Goal: Information Seeking & Learning: Learn about a topic

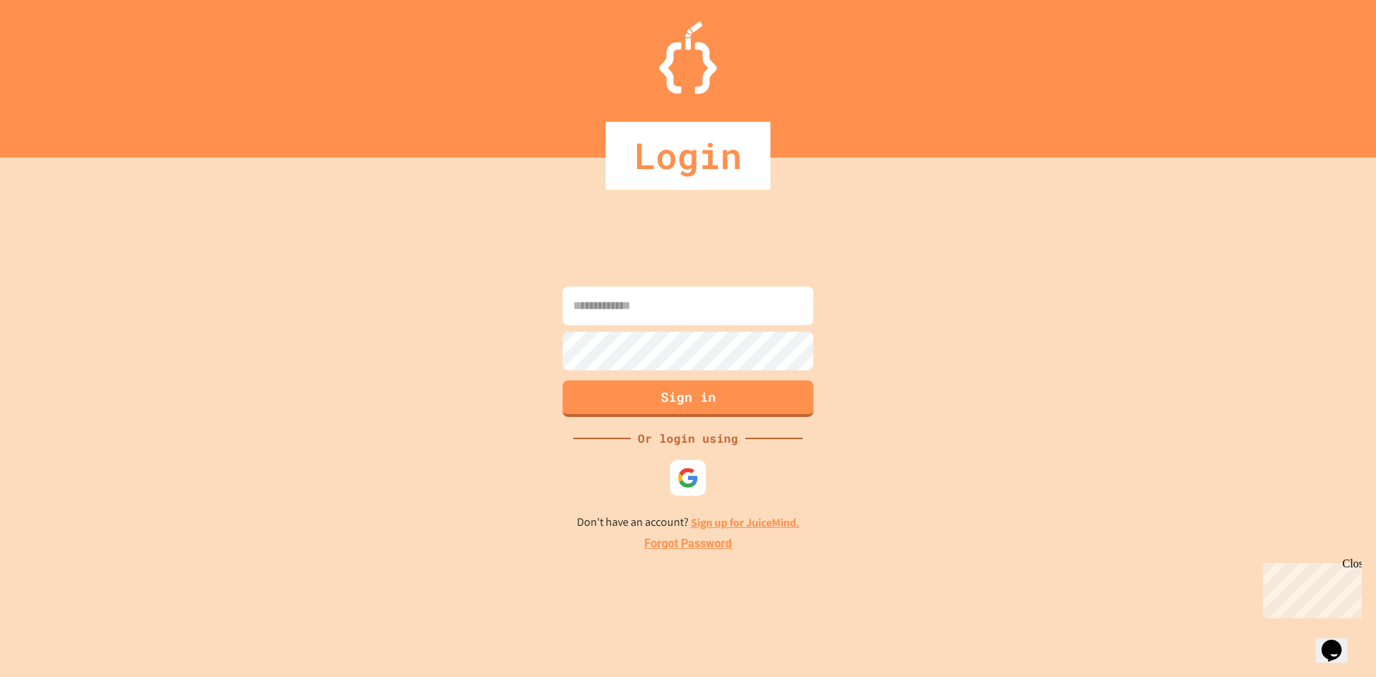
click at [611, 310] on input at bounding box center [688, 306] width 251 height 39
type input "**********"
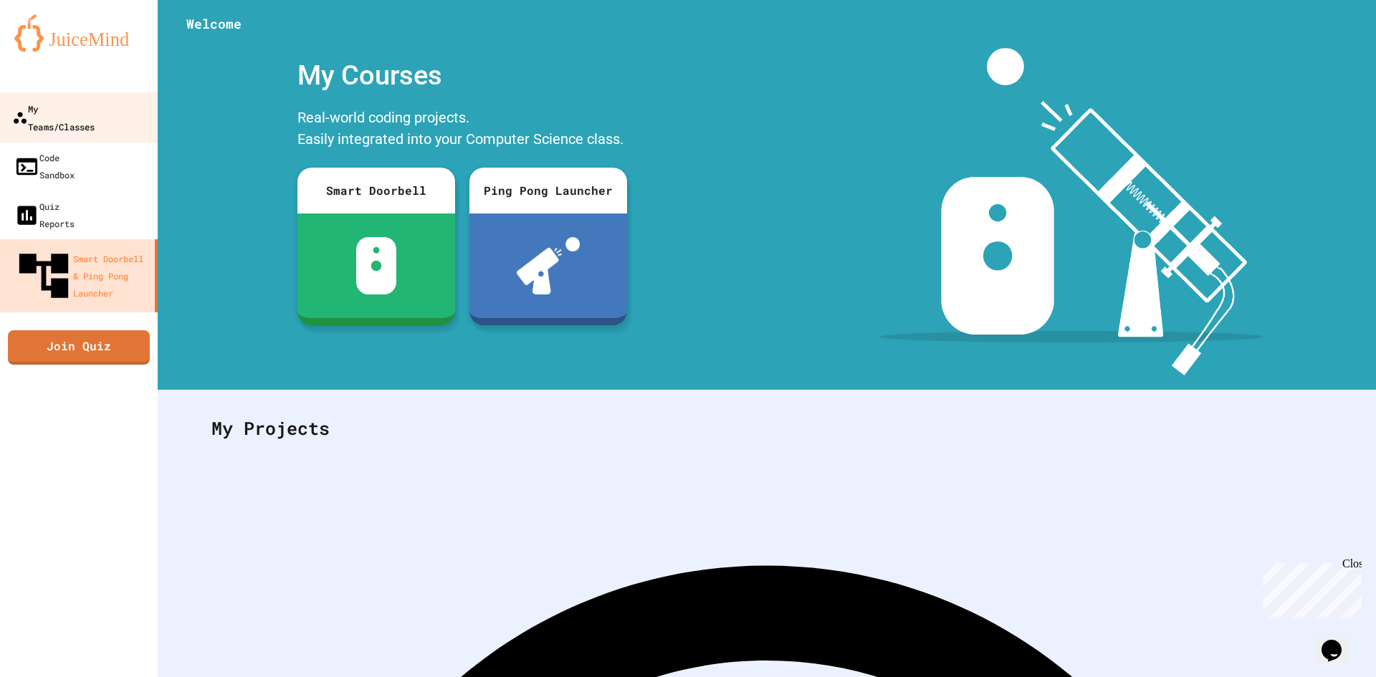
click at [74, 102] on div "My Teams/Classes" at bounding box center [53, 117] width 82 height 35
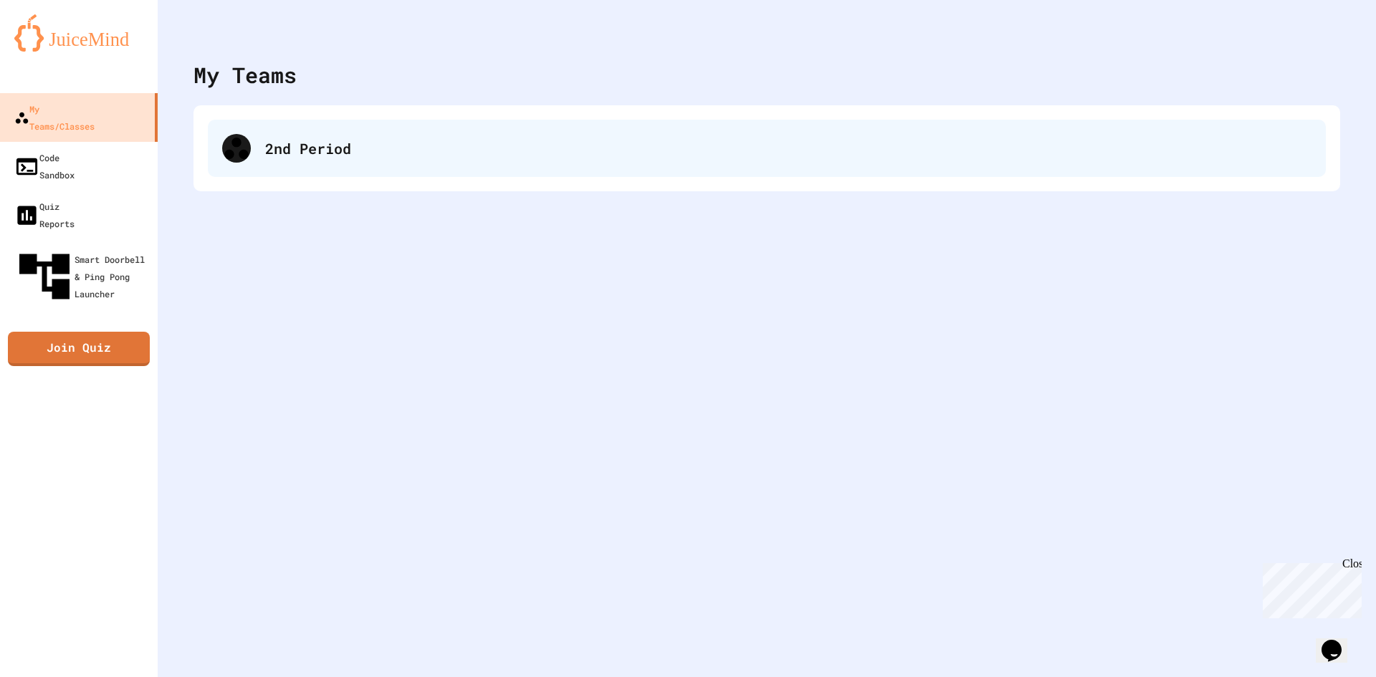
click at [264, 125] on div "2nd Period" at bounding box center [767, 148] width 1118 height 57
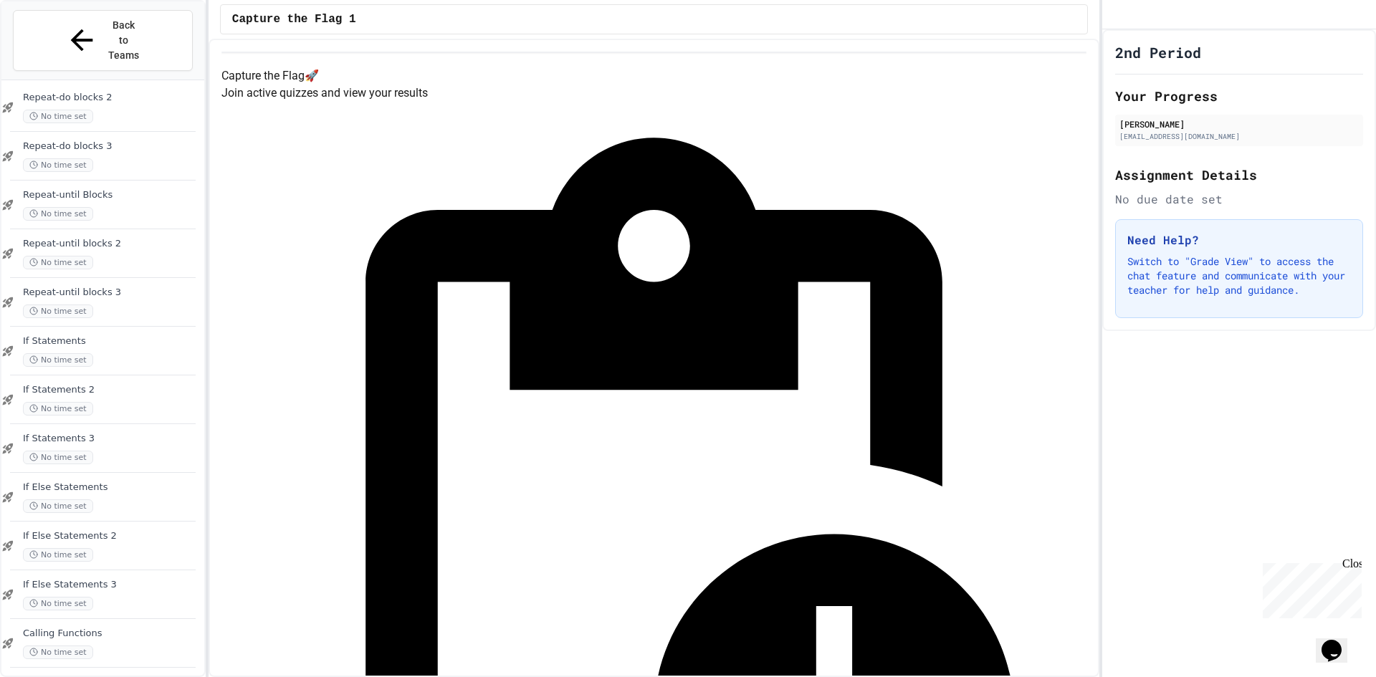
scroll to position [914, 0]
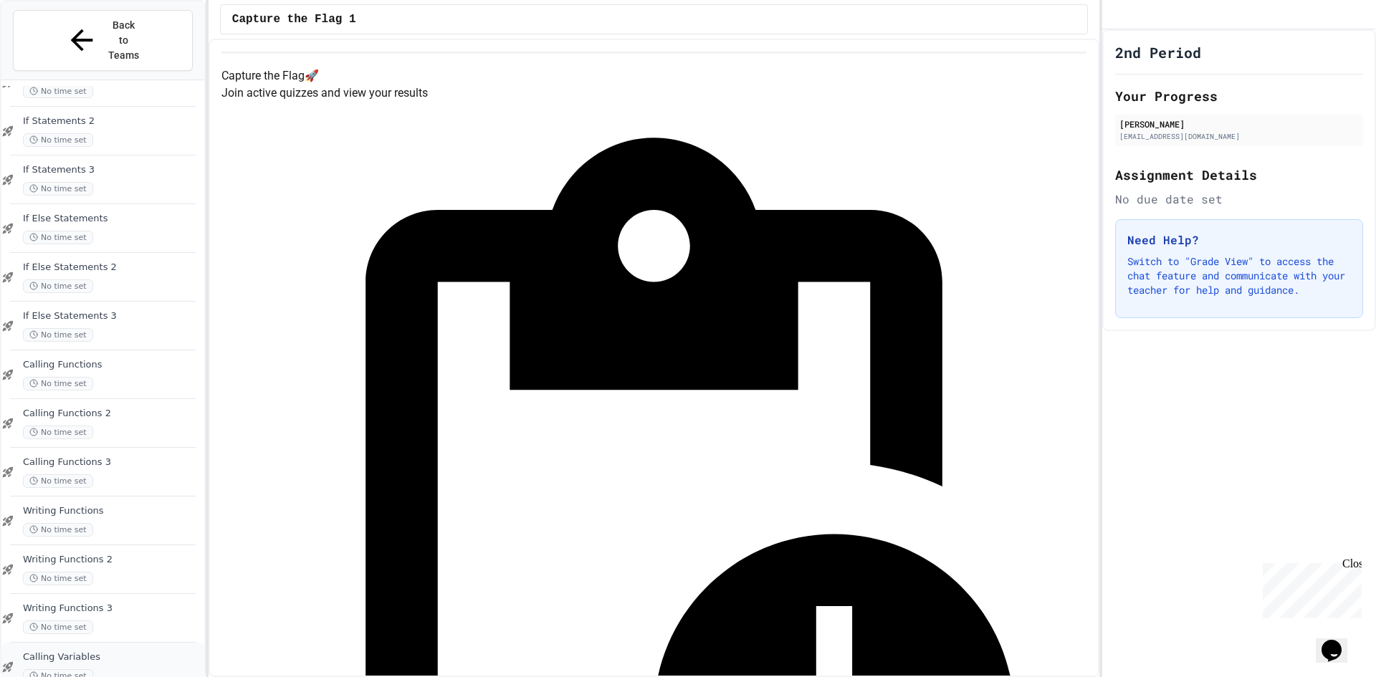
click at [111, 643] on div "Calling Variables No time set" at bounding box center [102, 667] width 203 height 49
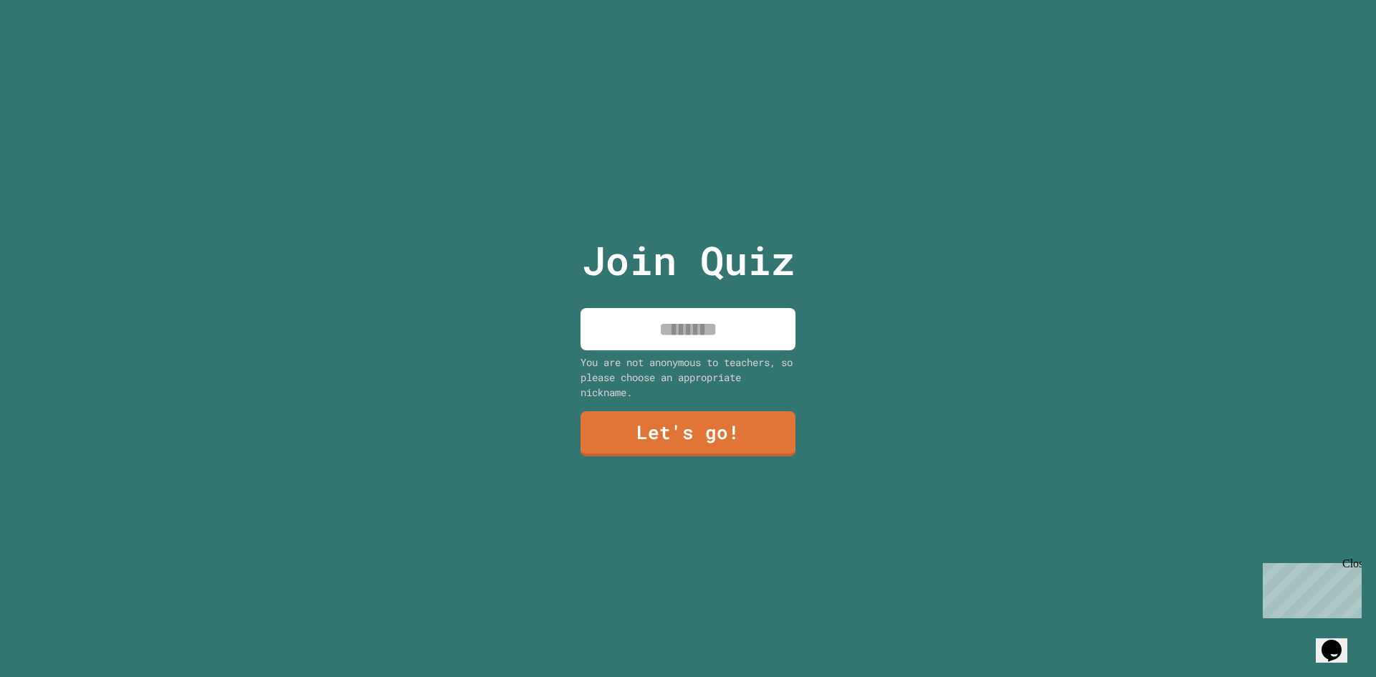
click at [610, 337] on input at bounding box center [687, 329] width 215 height 42
type input "*********"
click at [621, 416] on link "Let's go!" at bounding box center [688, 431] width 198 height 47
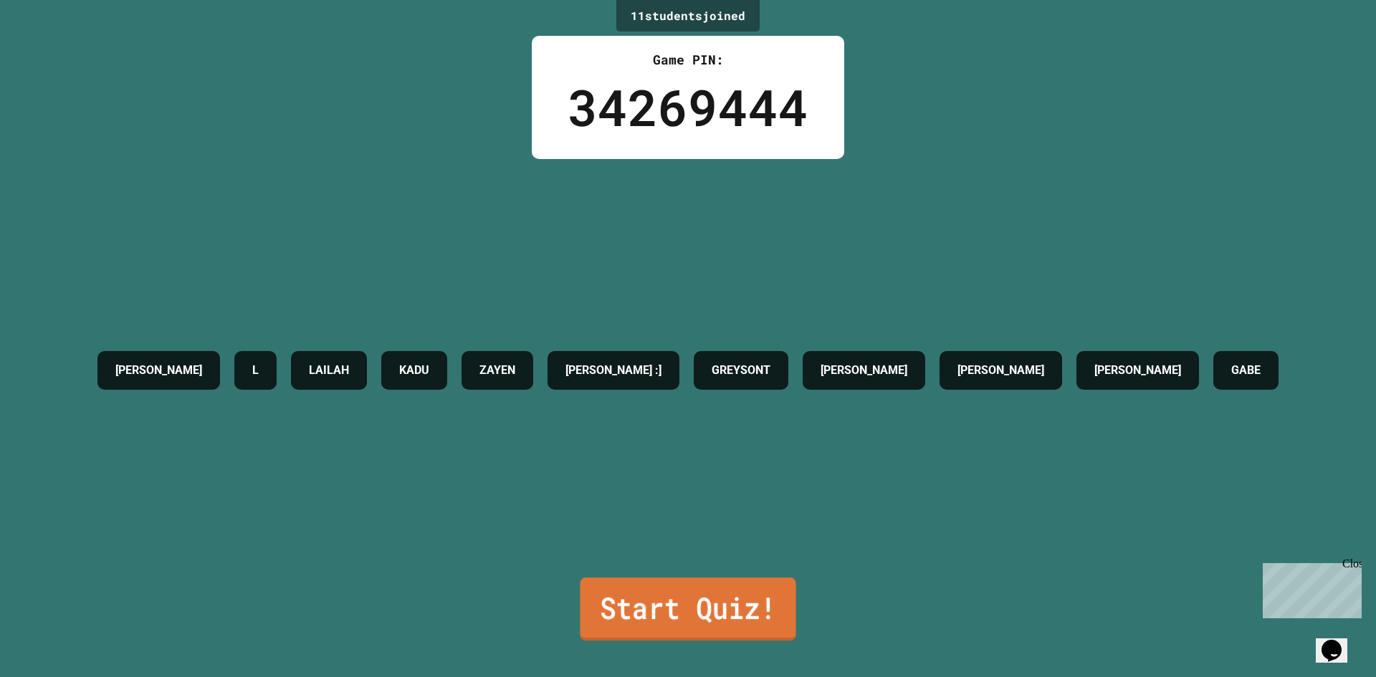
click at [711, 621] on link "Start Quiz!" at bounding box center [688, 609] width 216 height 63
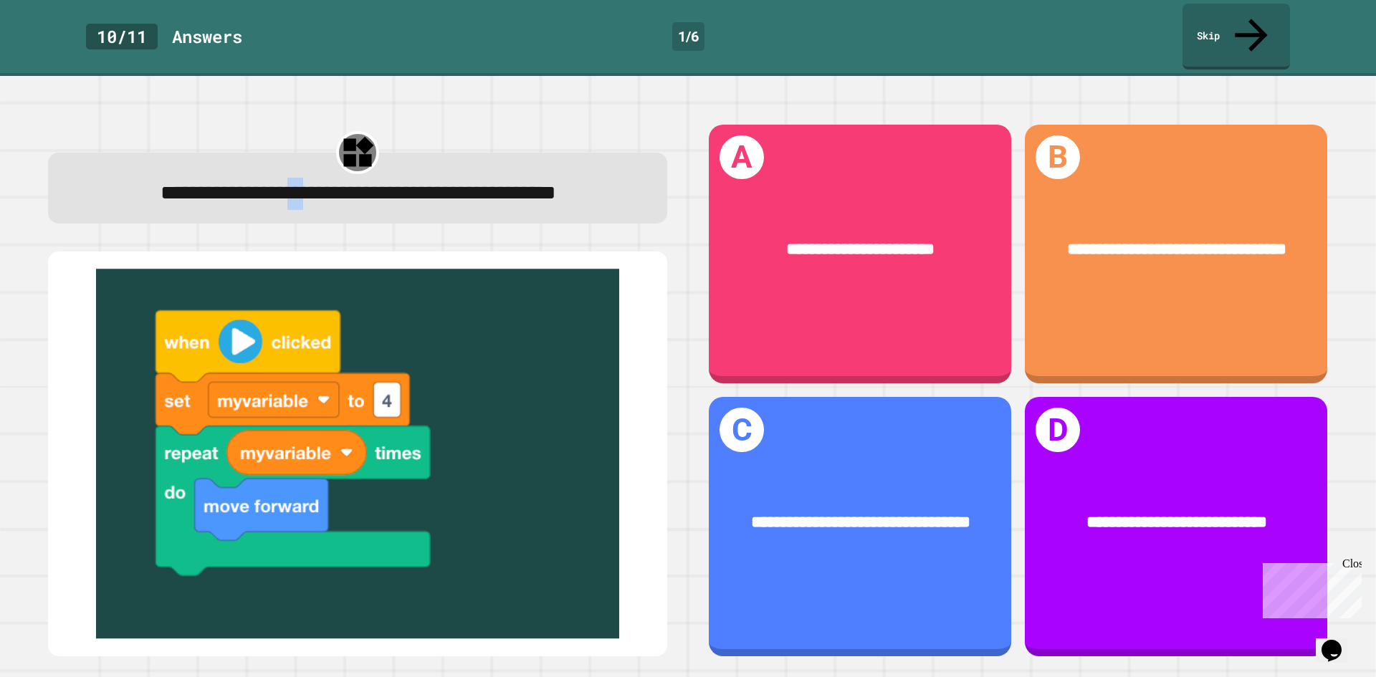
drag, startPoint x: 294, startPoint y: 146, endPoint x: 346, endPoint y: 147, distance: 52.3
click at [314, 178] on div "**********" at bounding box center [358, 194] width 568 height 32
click at [397, 183] on span "**********" at bounding box center [359, 193] width 396 height 20
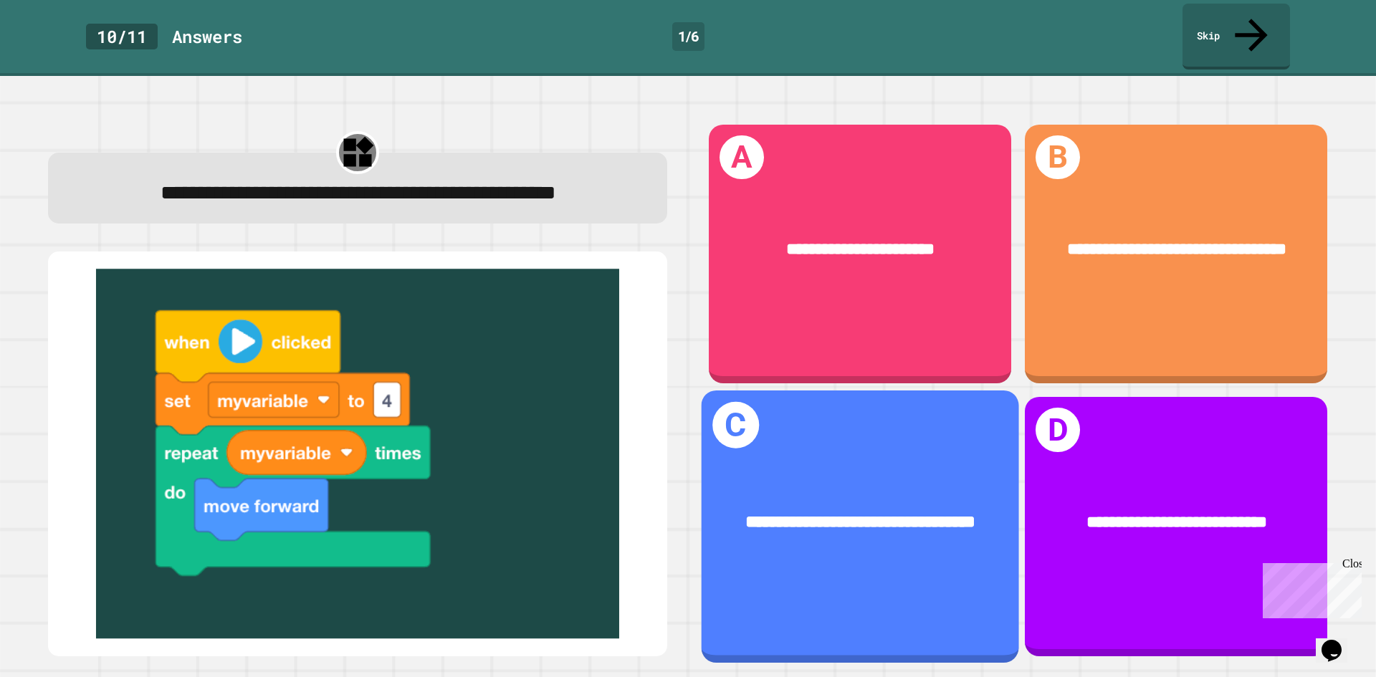
click at [897, 513] on span "**********" at bounding box center [860, 521] width 230 height 17
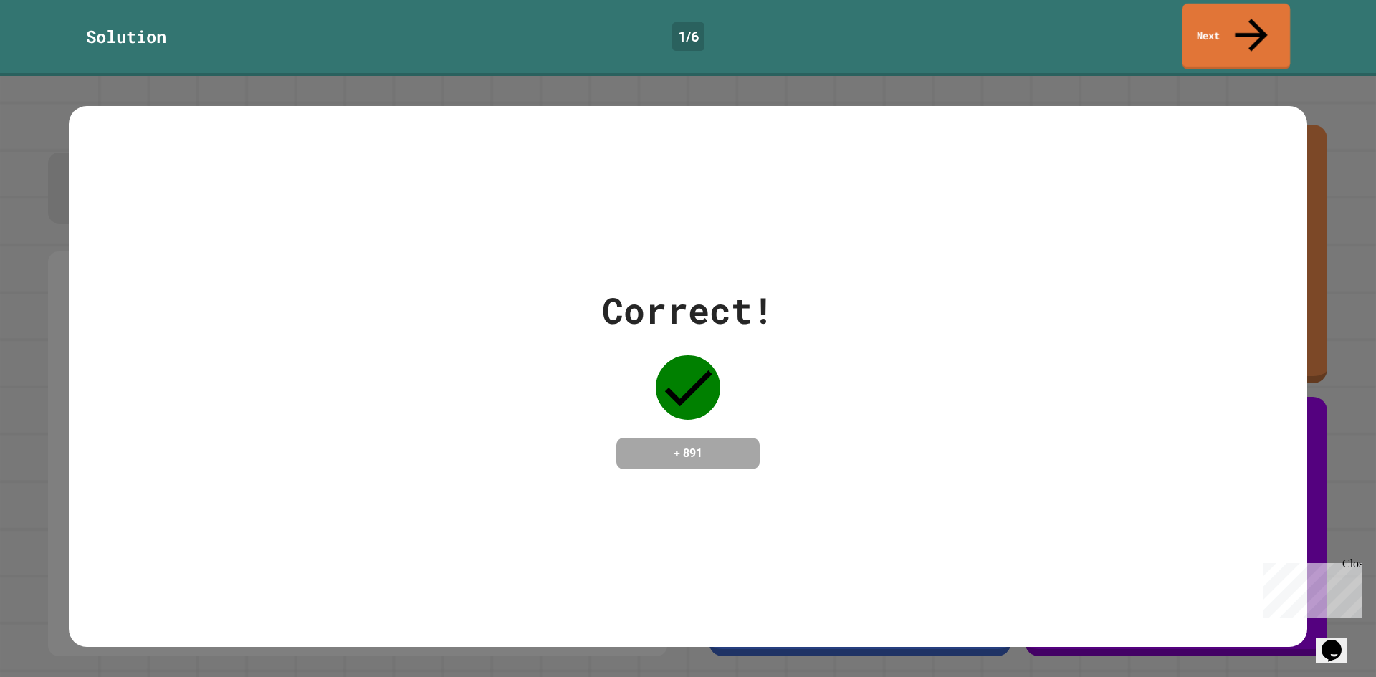
click at [1212, 31] on link "Next" at bounding box center [1235, 37] width 107 height 66
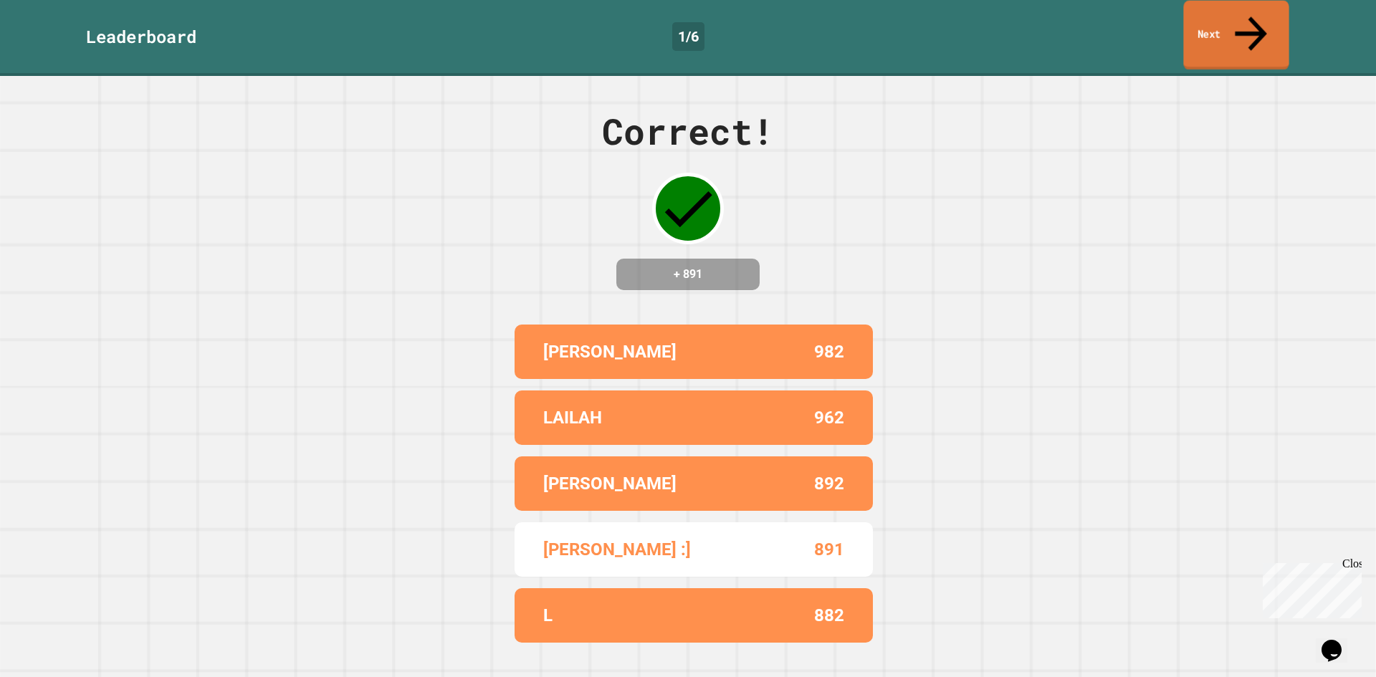
click at [1268, 16] on link "Next" at bounding box center [1235, 36] width 105 height 70
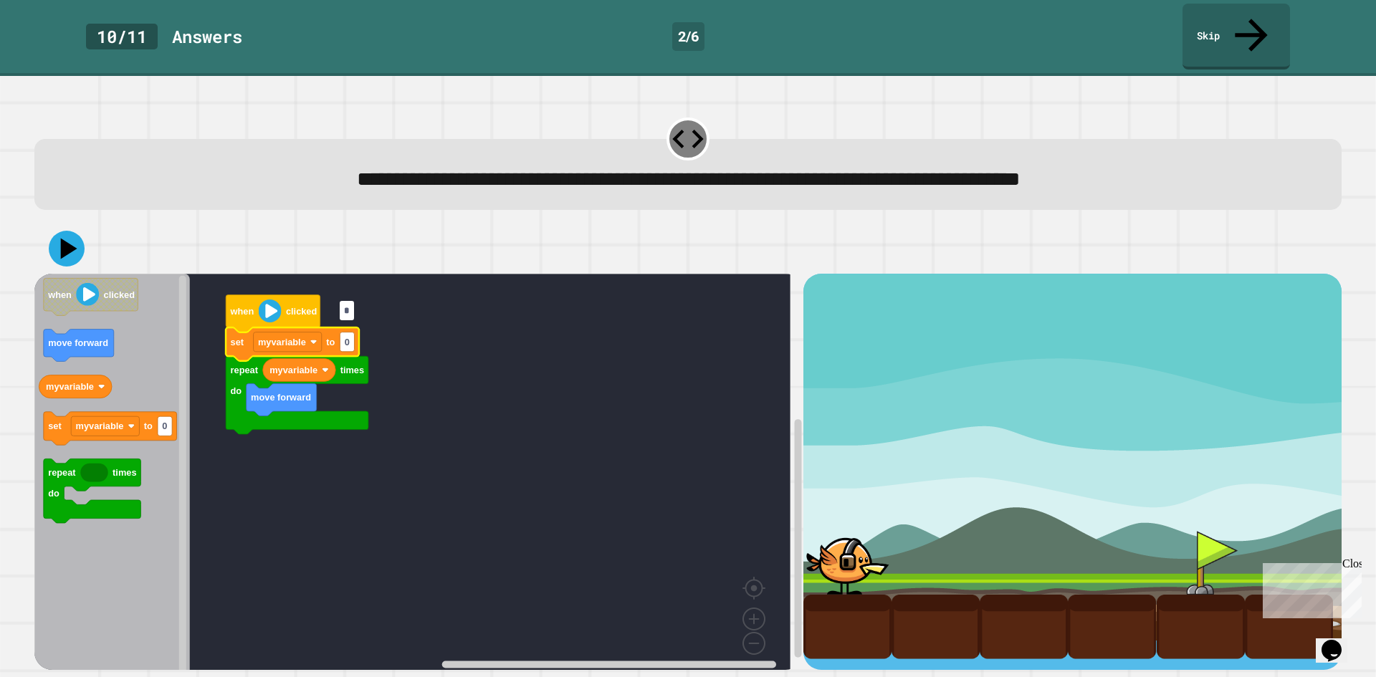
type input "*"
click at [527, 322] on rect "Blockly Workspace" at bounding box center [412, 477] width 756 height 406
click at [68, 231] on icon at bounding box center [67, 249] width 37 height 37
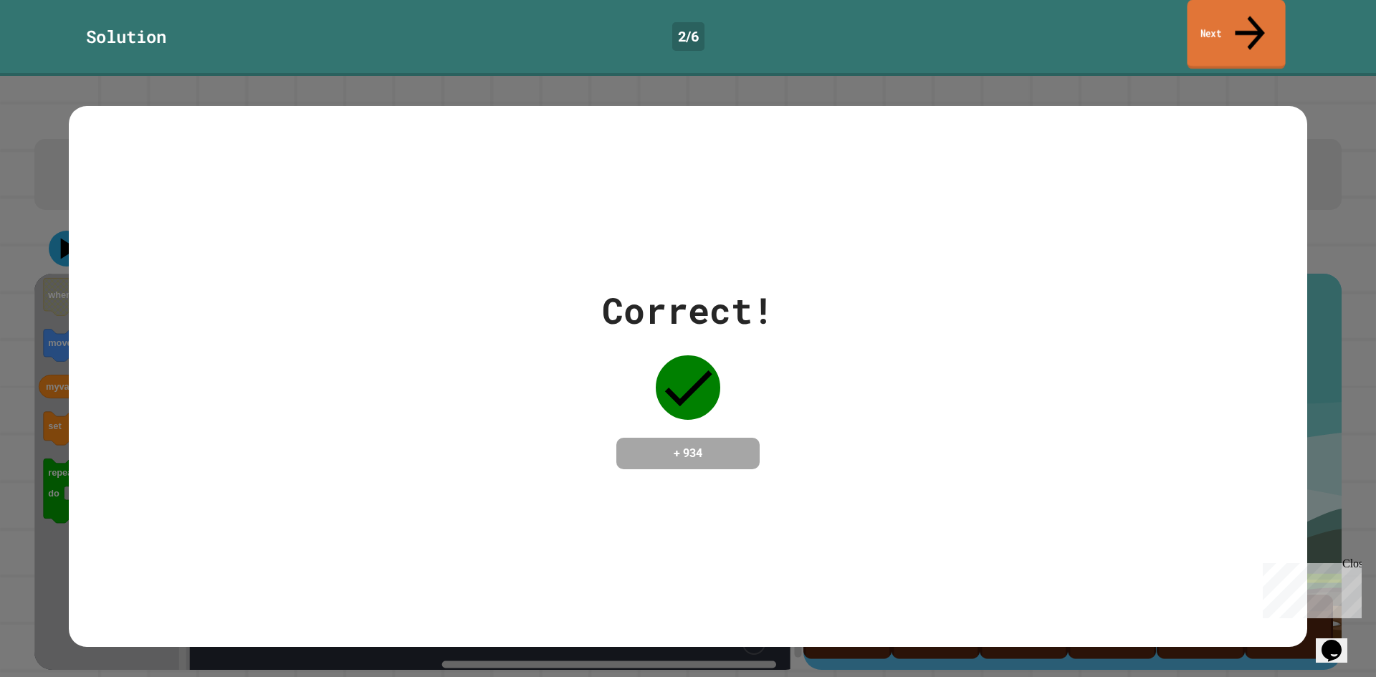
click at [1195, 10] on link "Next" at bounding box center [1236, 35] width 98 height 70
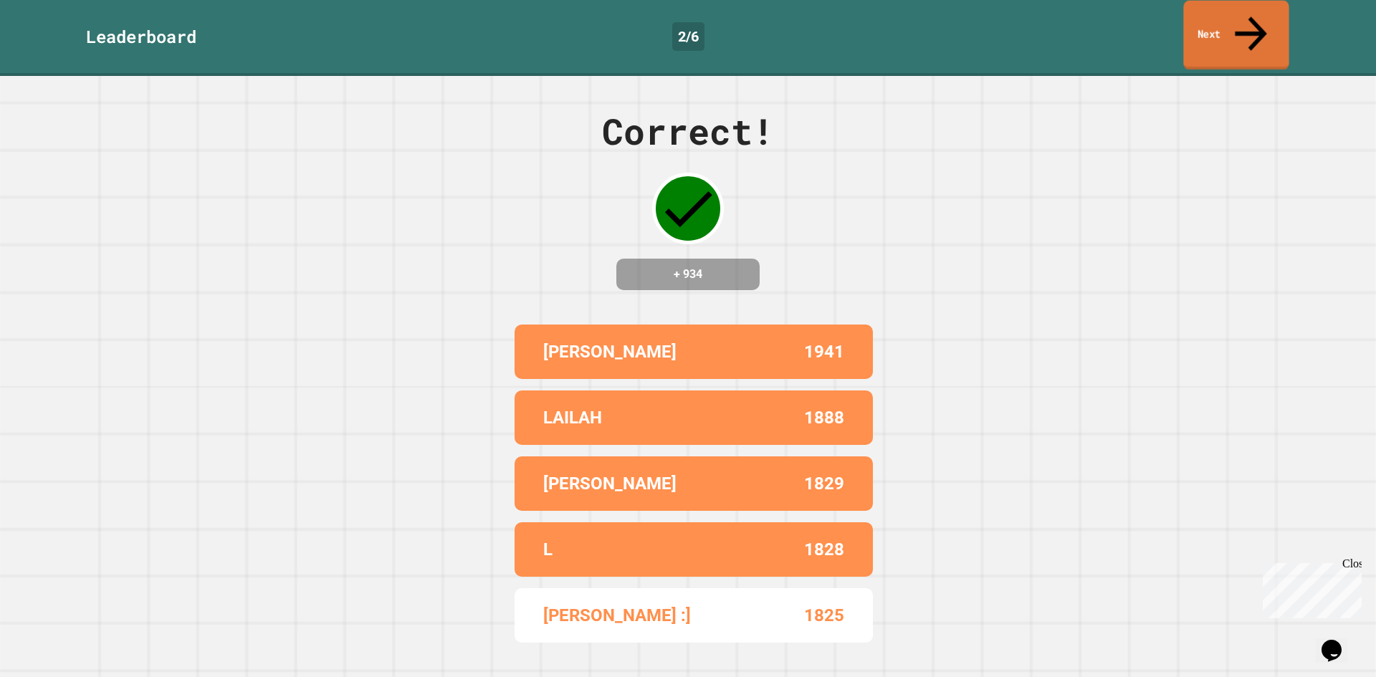
click at [1225, 2] on link "Next" at bounding box center [1235, 36] width 105 height 70
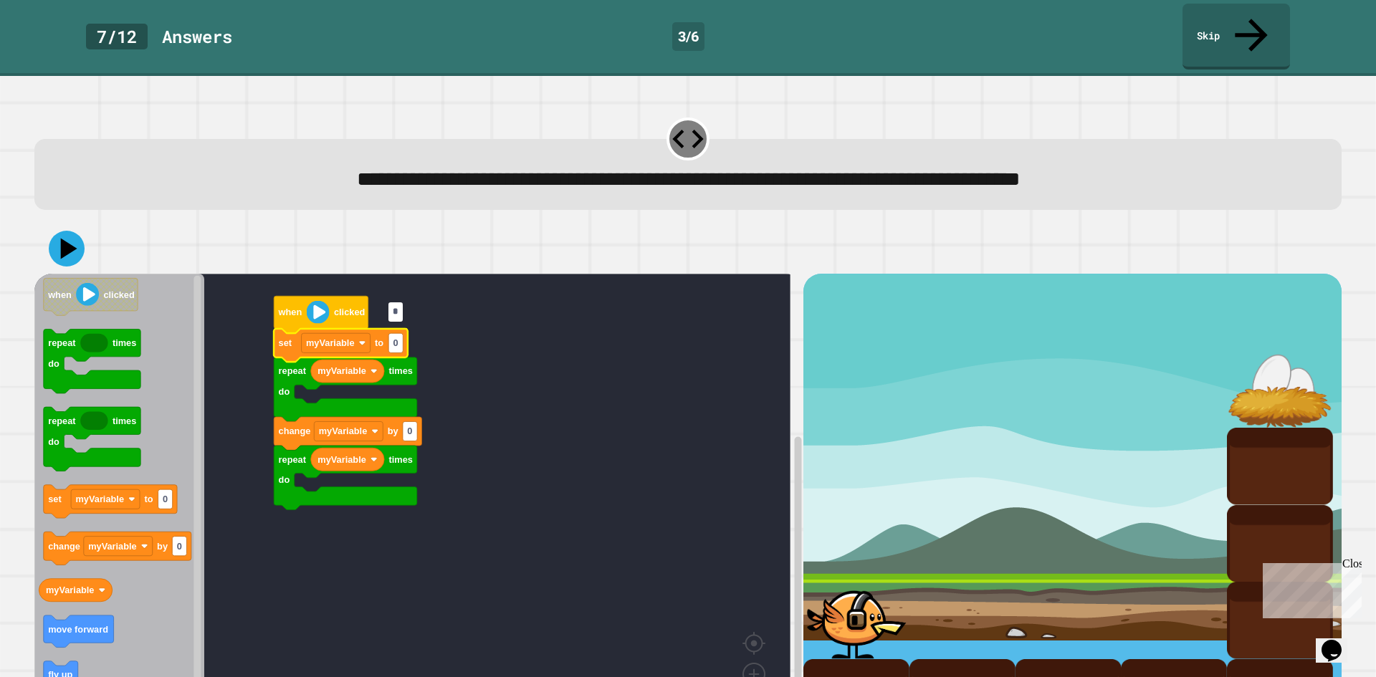
type input "*"
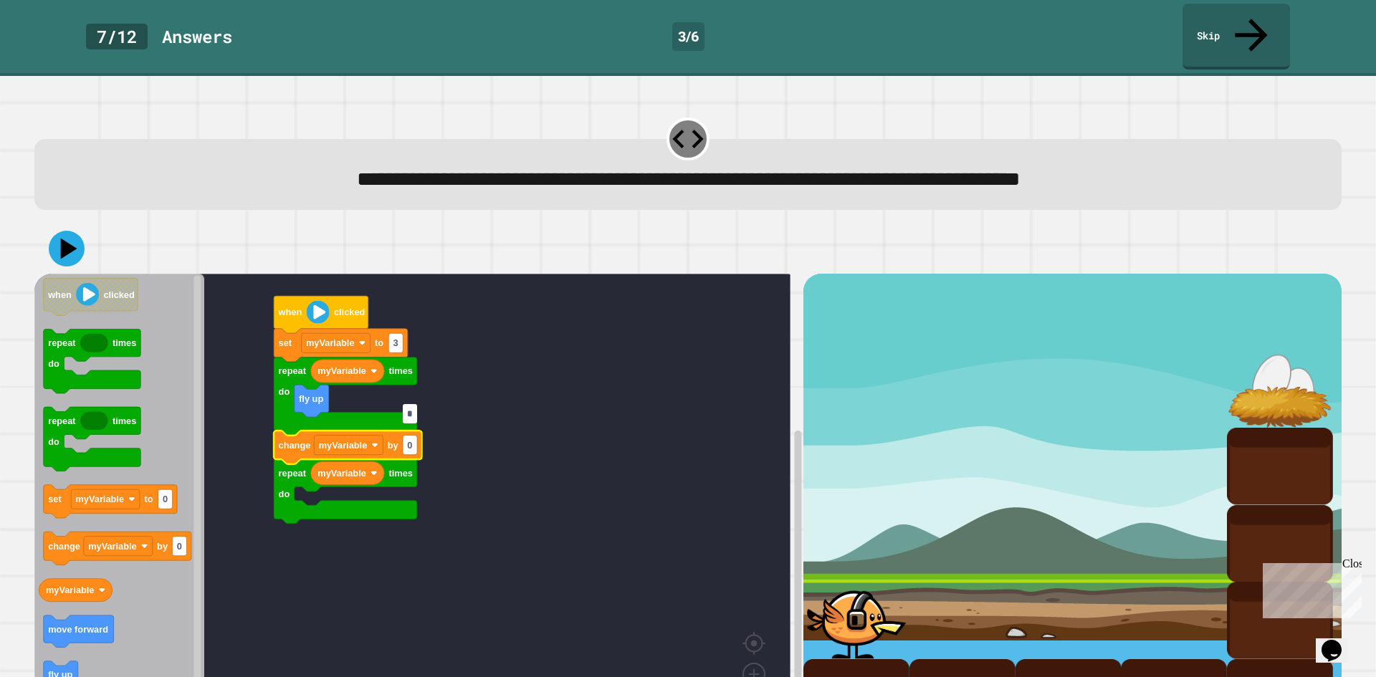
type input "*"
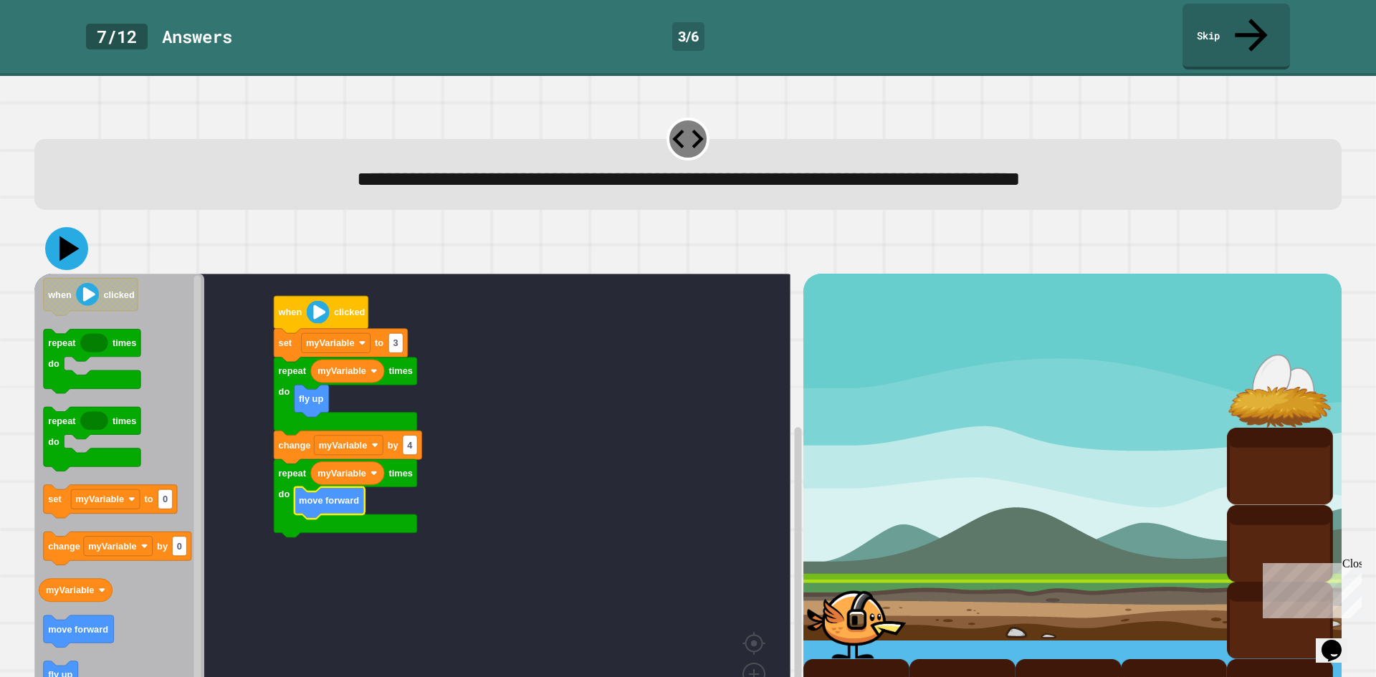
click at [63, 236] on icon at bounding box center [69, 248] width 20 height 25
click at [404, 436] on rect "Blockly Workspace" at bounding box center [410, 445] width 14 height 19
type input "*"
click at [58, 229] on icon at bounding box center [66, 248] width 39 height 39
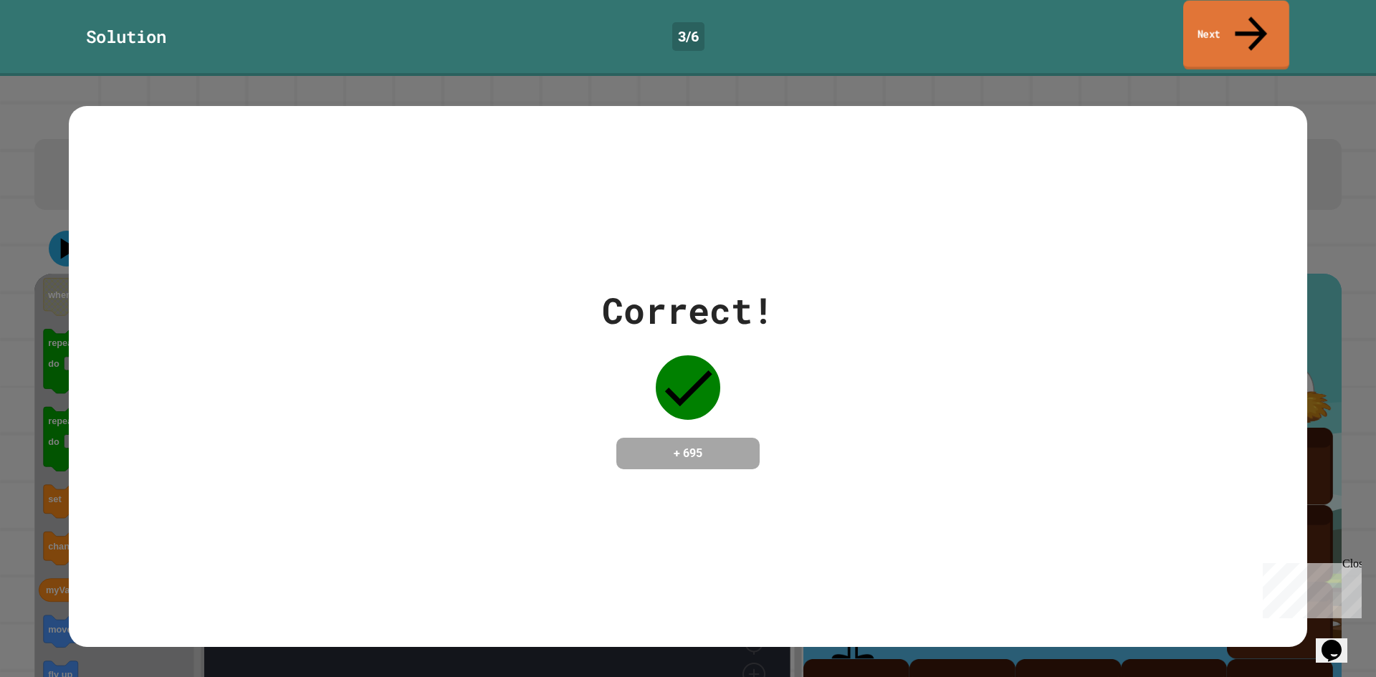
click at [1232, 33] on link "Next" at bounding box center [1236, 36] width 106 height 70
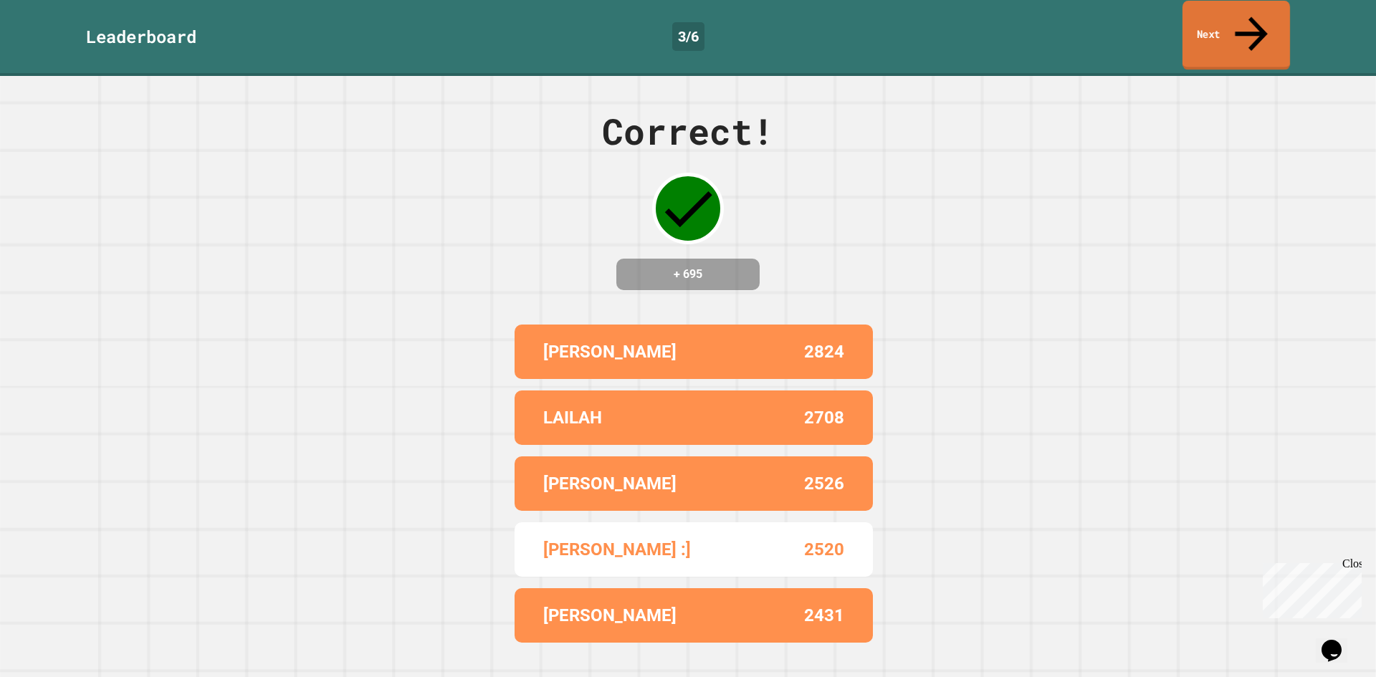
click at [1242, 20] on link "Next" at bounding box center [1235, 36] width 107 height 70
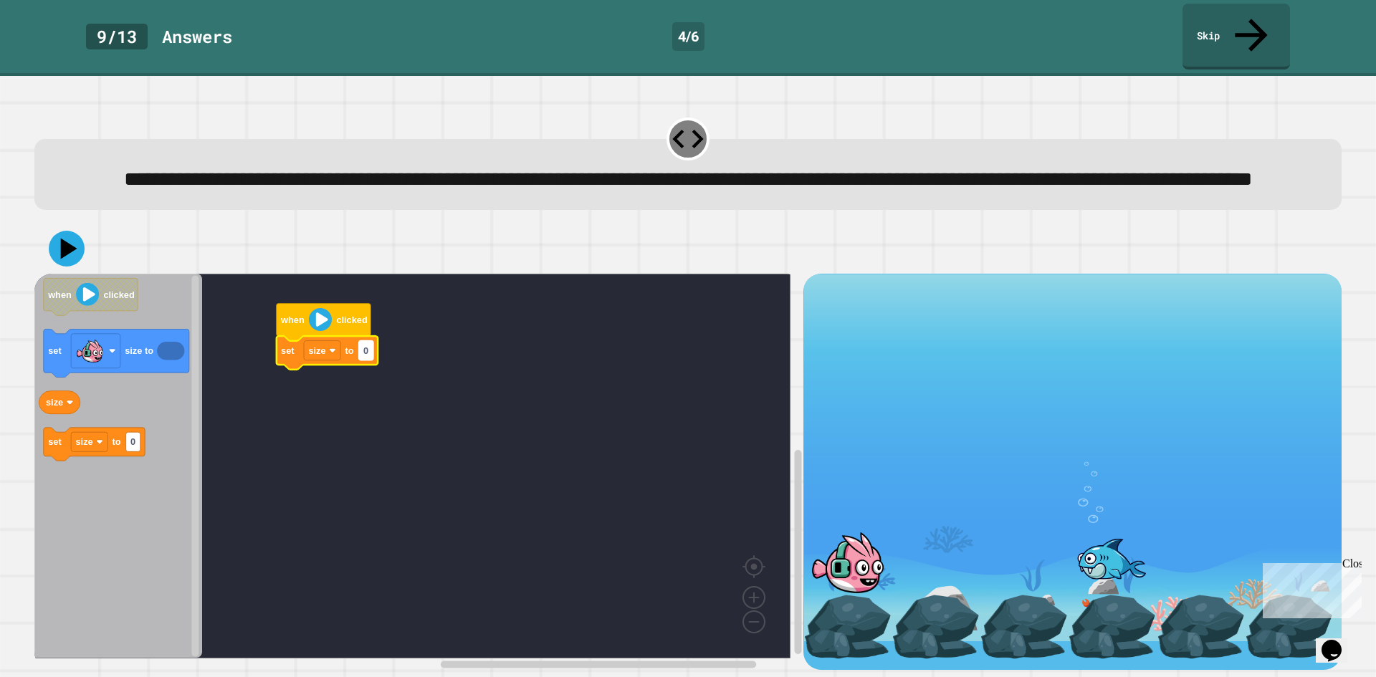
click at [368, 350] on text "0" at bounding box center [365, 350] width 5 height 11
type input "***"
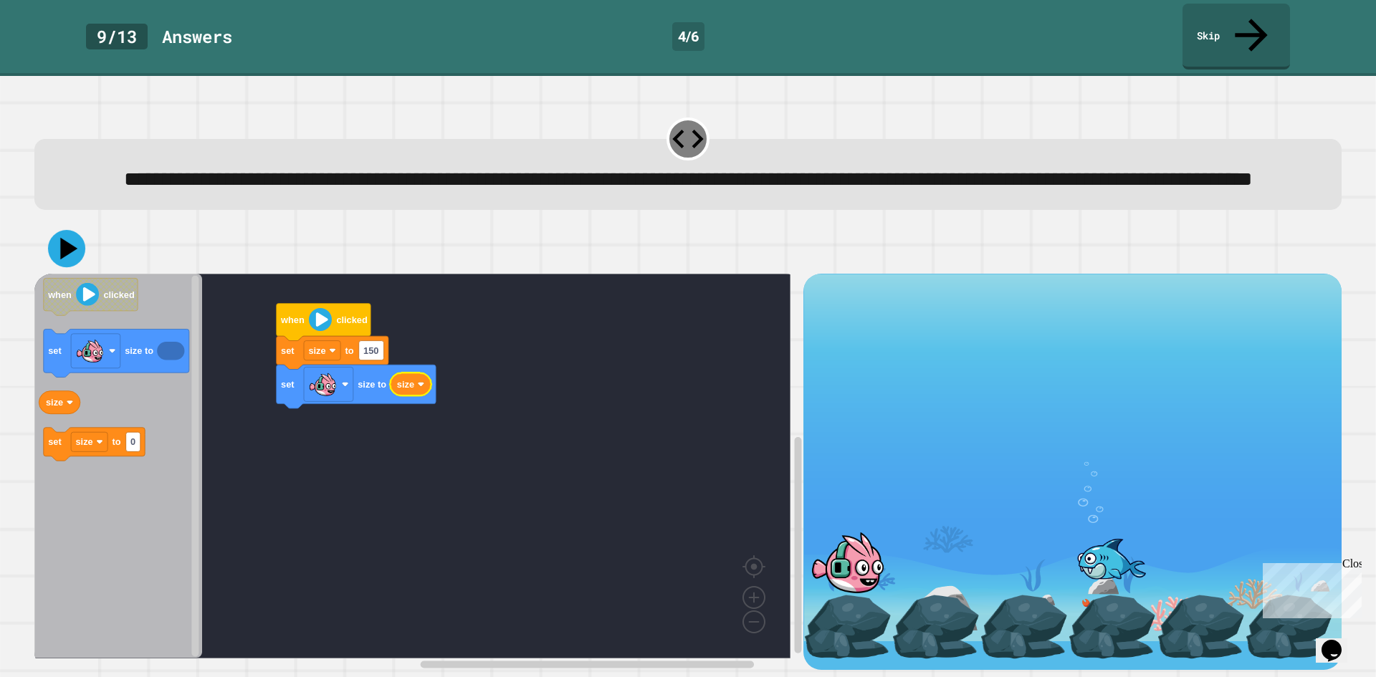
click at [67, 260] on icon at bounding box center [66, 248] width 37 height 37
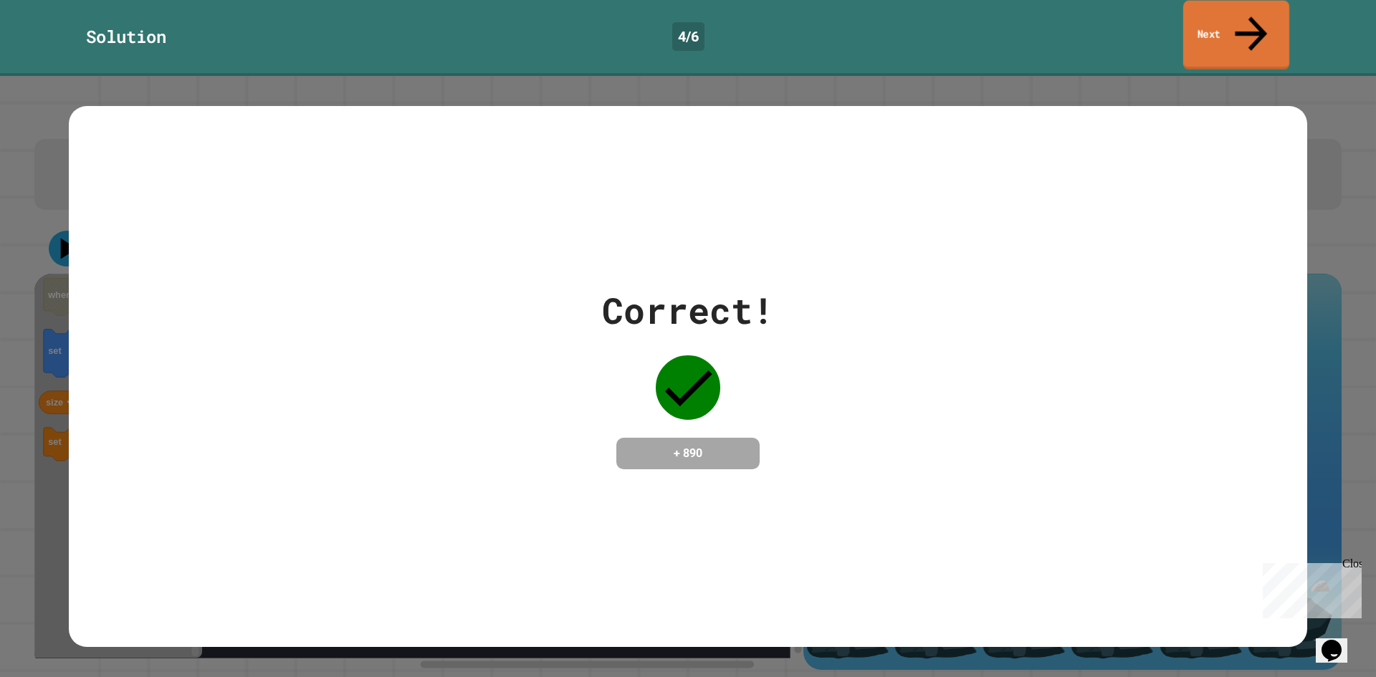
click at [1247, 21] on icon at bounding box center [1251, 33] width 48 height 51
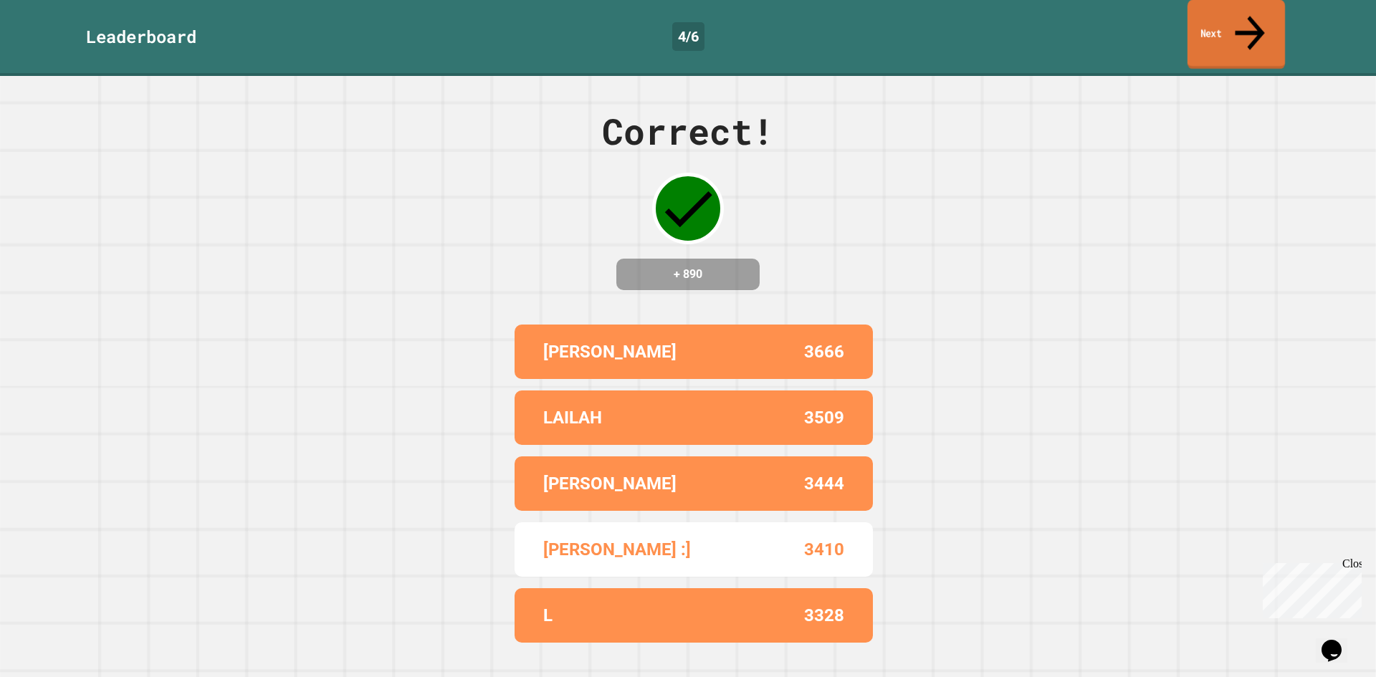
click at [1247, 21] on icon at bounding box center [1249, 32] width 44 height 51
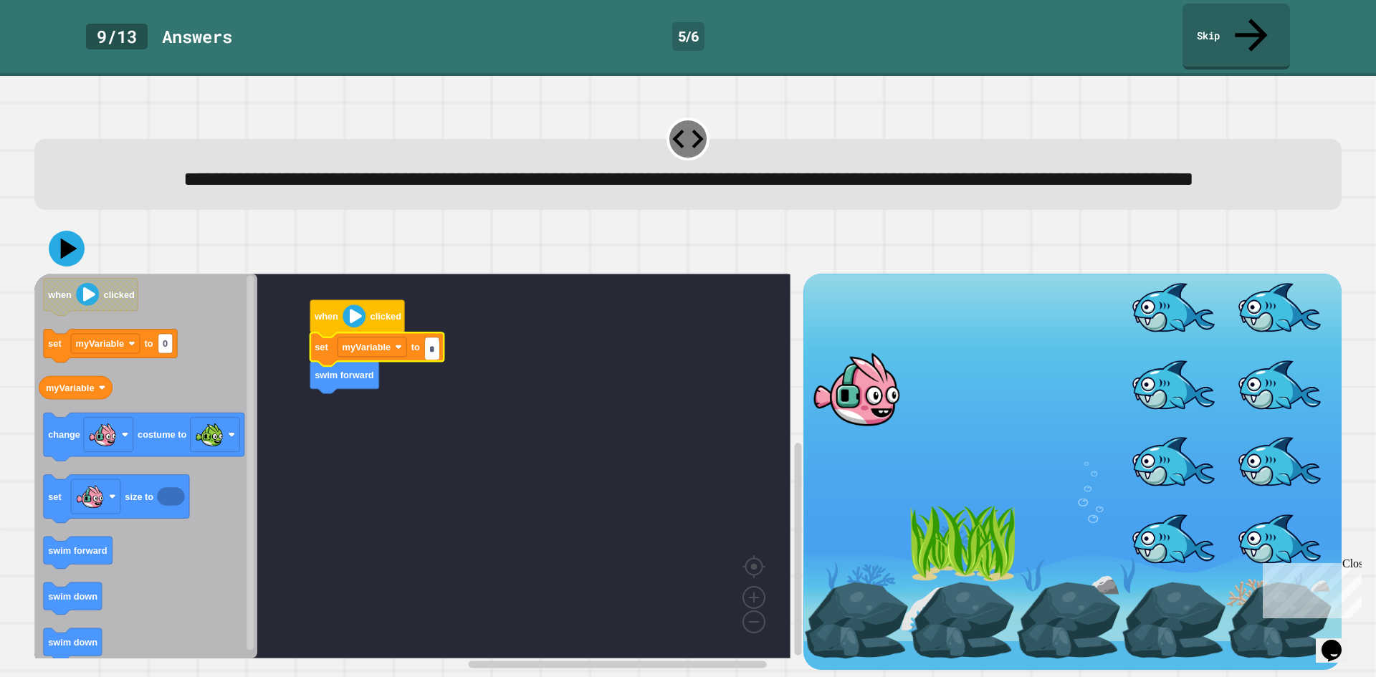
type input "*"
click at [434, 347] on text "2" at bounding box center [431, 347] width 5 height 11
type input "**"
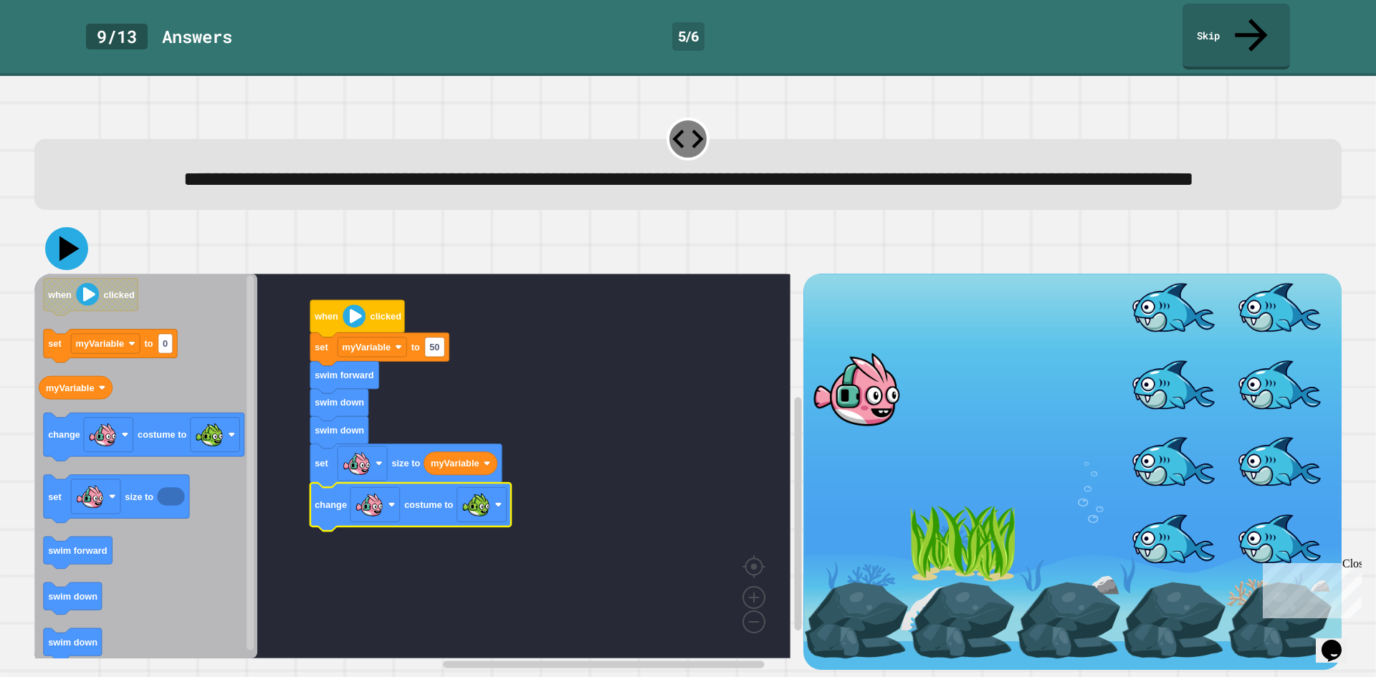
click at [67, 254] on icon at bounding box center [69, 248] width 20 height 25
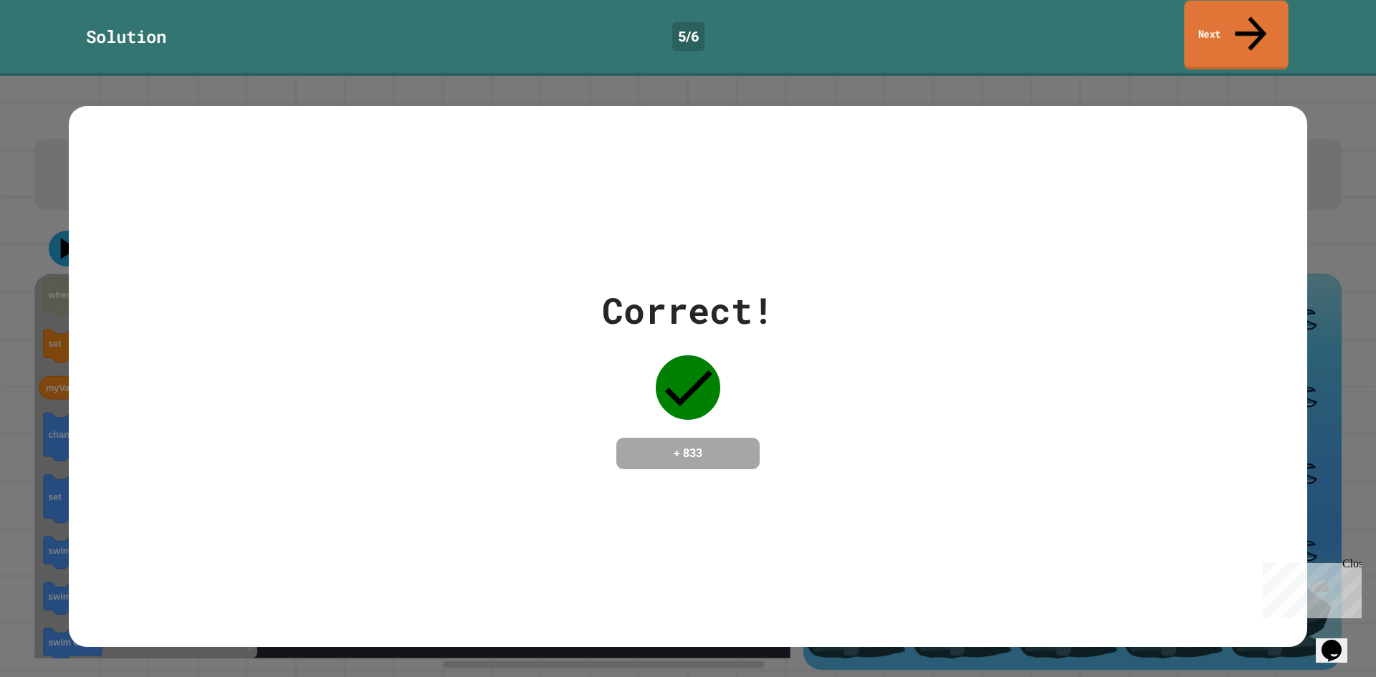
click at [1271, 18] on link "Next" at bounding box center [1236, 36] width 104 height 70
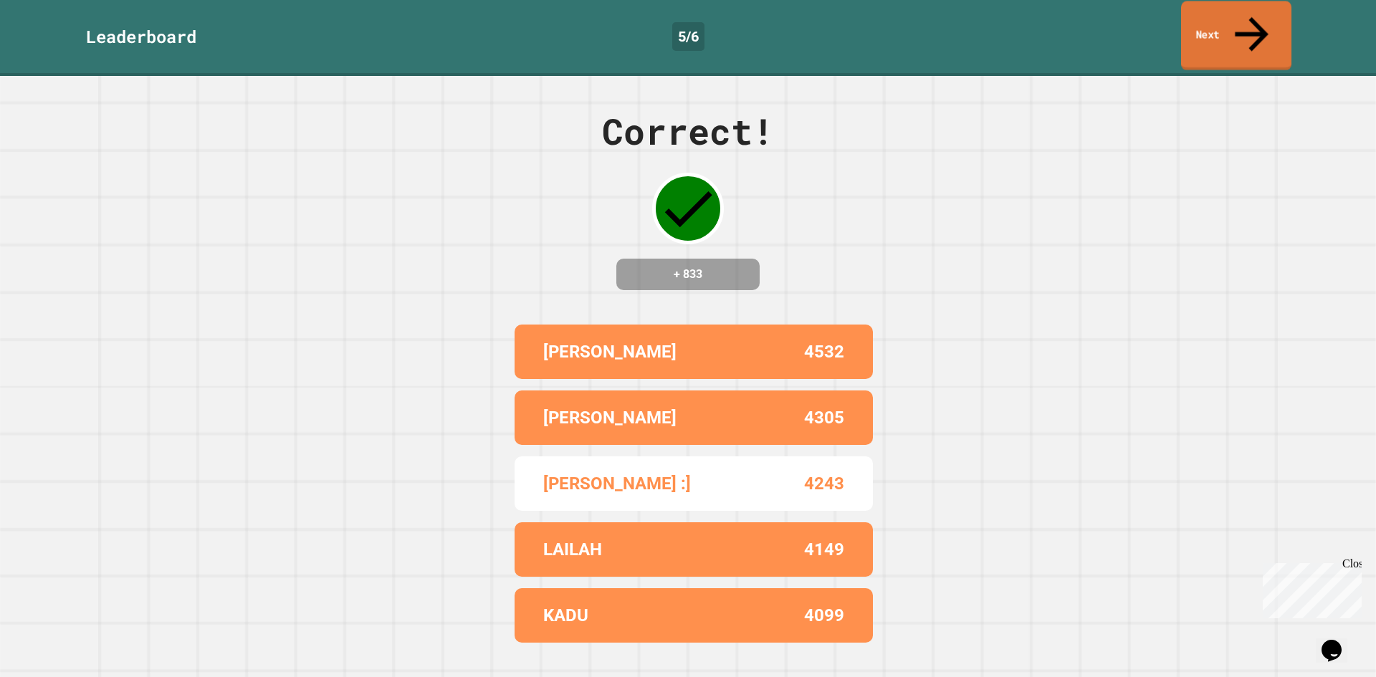
click at [1271, 18] on link "Next" at bounding box center [1236, 36] width 110 height 70
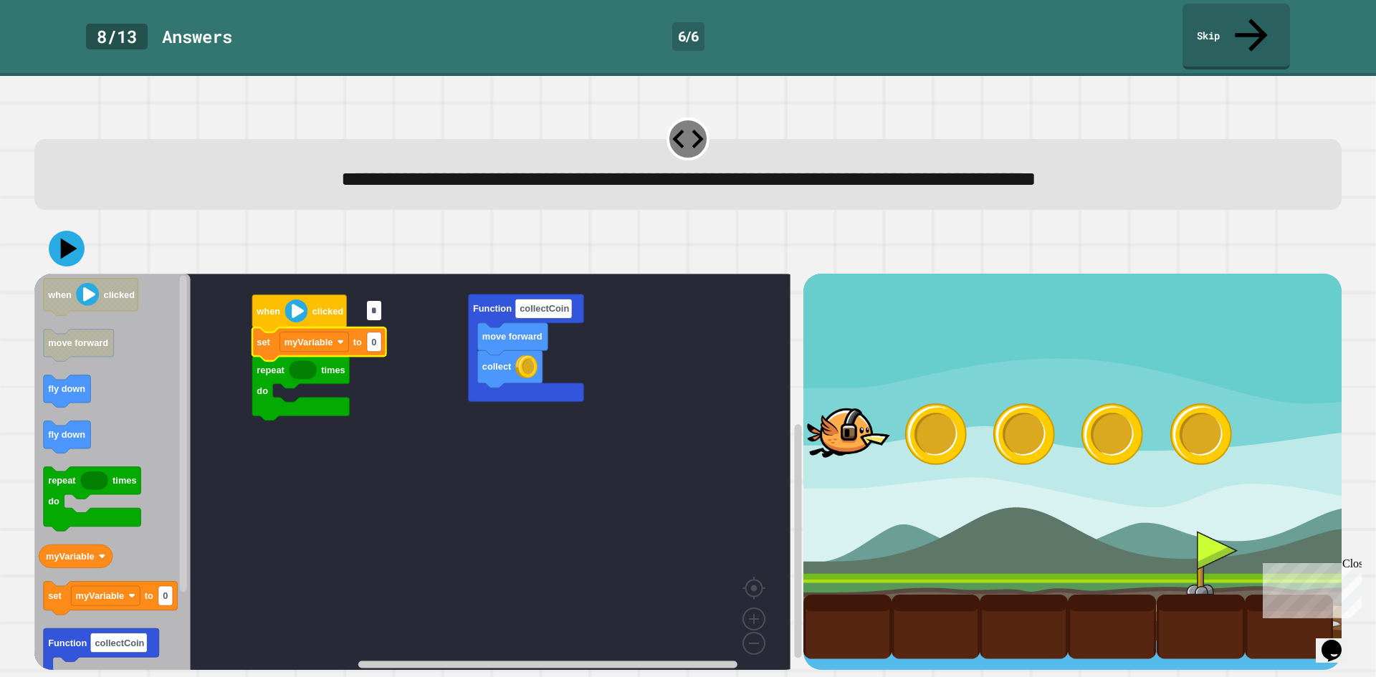
type input "*"
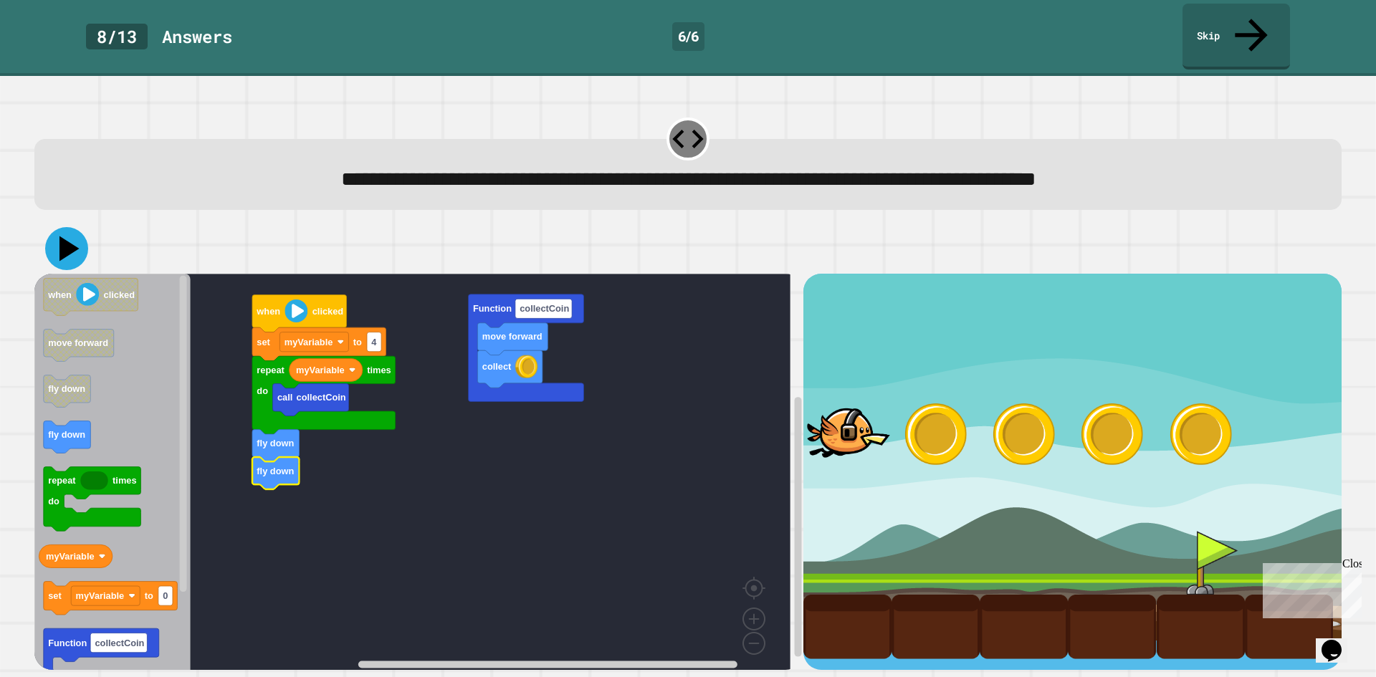
click at [75, 227] on icon at bounding box center [66, 248] width 43 height 43
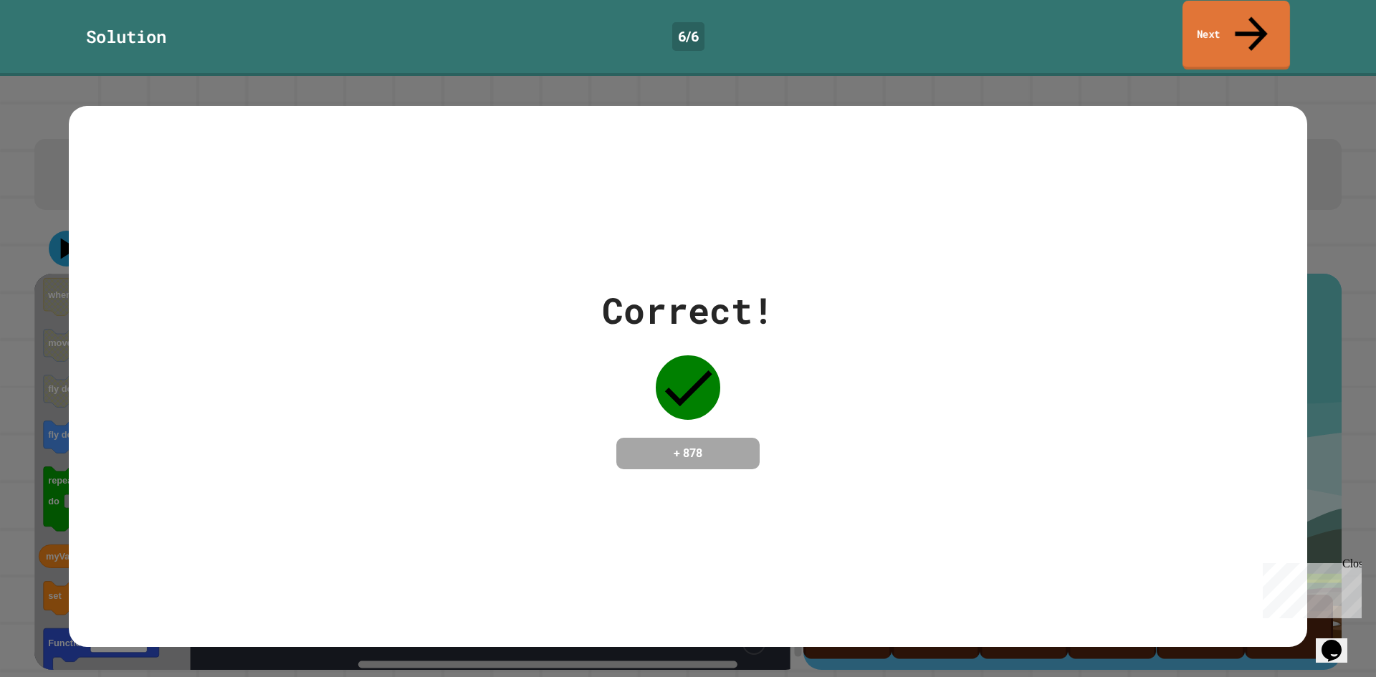
click at [1263, 12] on link "Next" at bounding box center [1235, 36] width 107 height 70
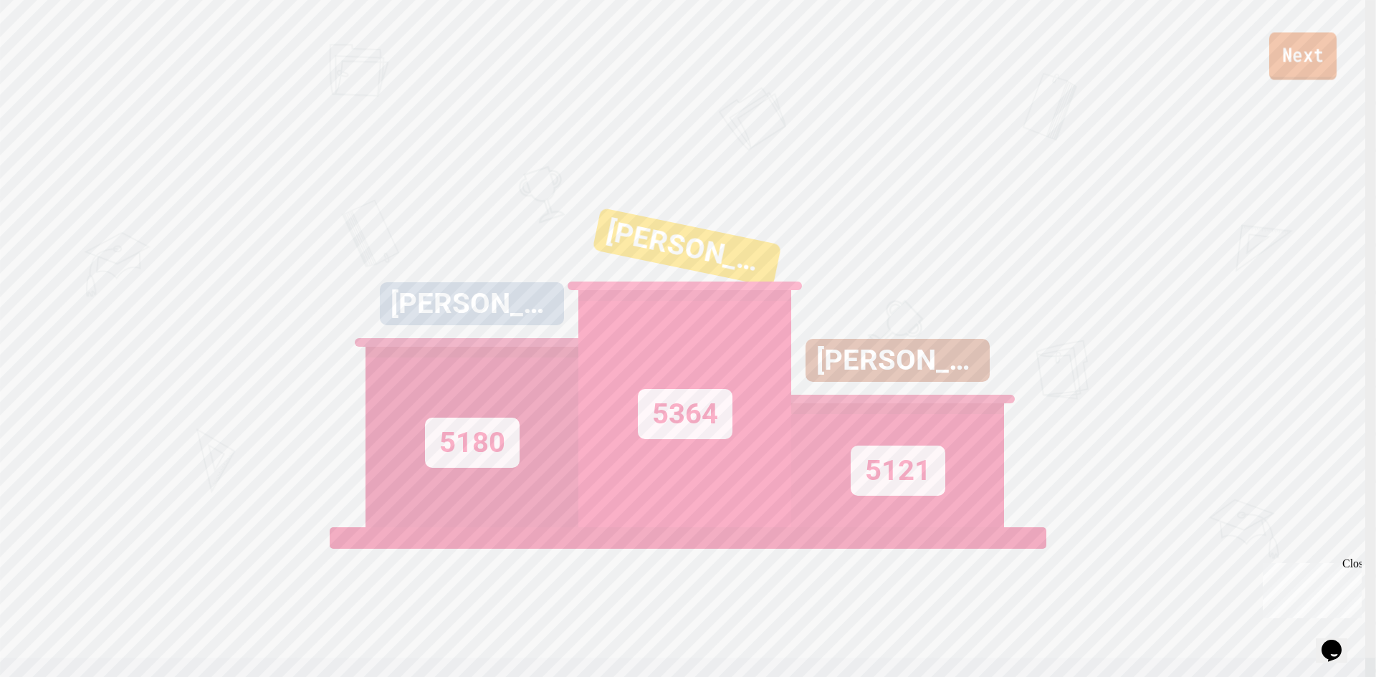
click at [1302, 68] on link "Next" at bounding box center [1302, 55] width 67 height 47
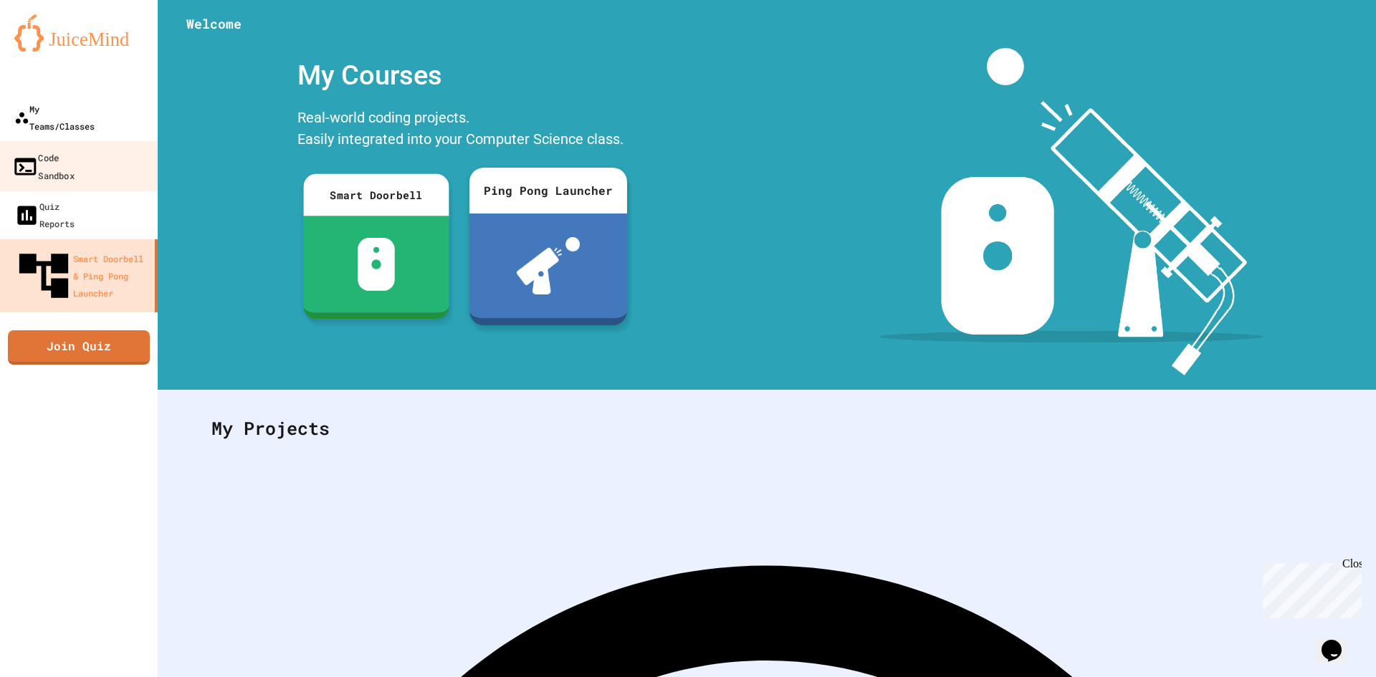
click at [113, 120] on link "My Teams/Classes" at bounding box center [79, 117] width 158 height 49
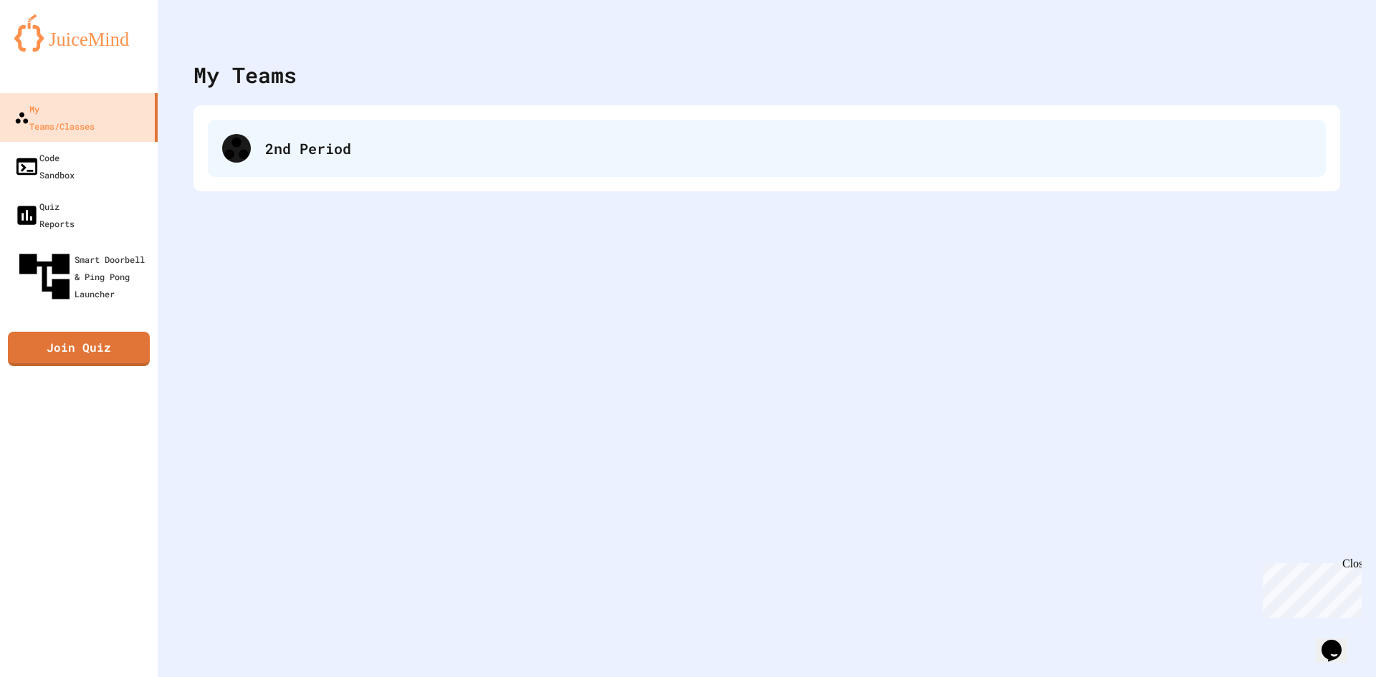
click at [396, 148] on div "2nd Period" at bounding box center [788, 148] width 1046 height 21
